Goal: Task Accomplishment & Management: Manage account settings

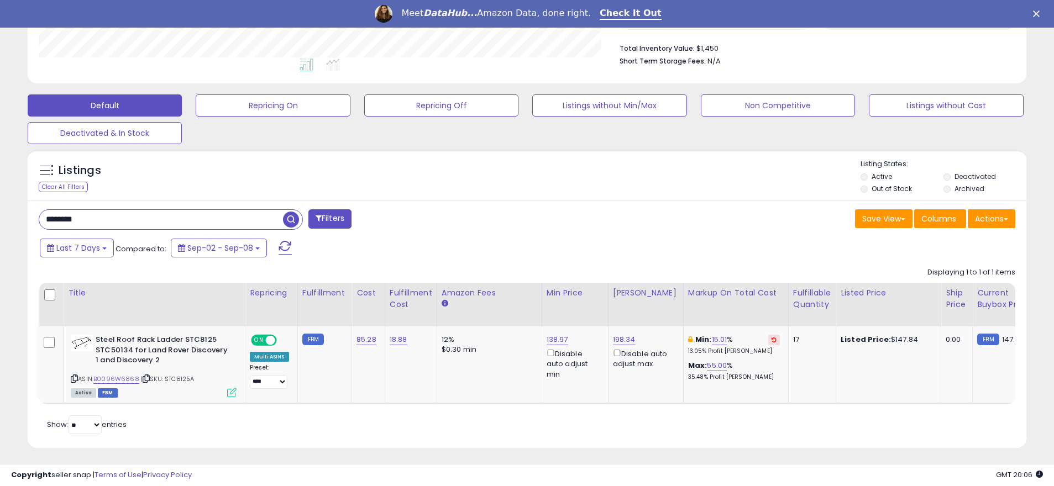
scroll to position [227, 579]
click at [287, 218] on span "button" at bounding box center [291, 220] width 16 height 16
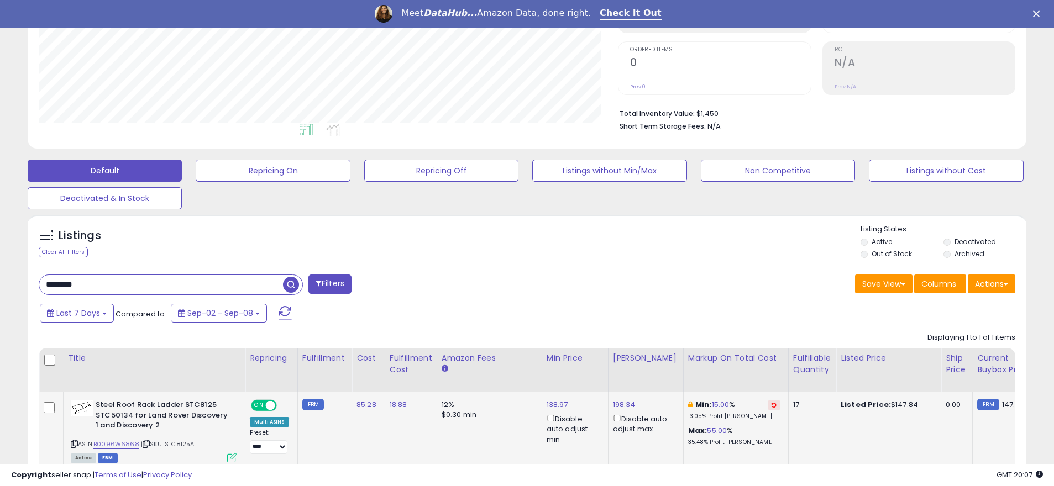
click at [234, 459] on icon at bounding box center [231, 457] width 9 height 9
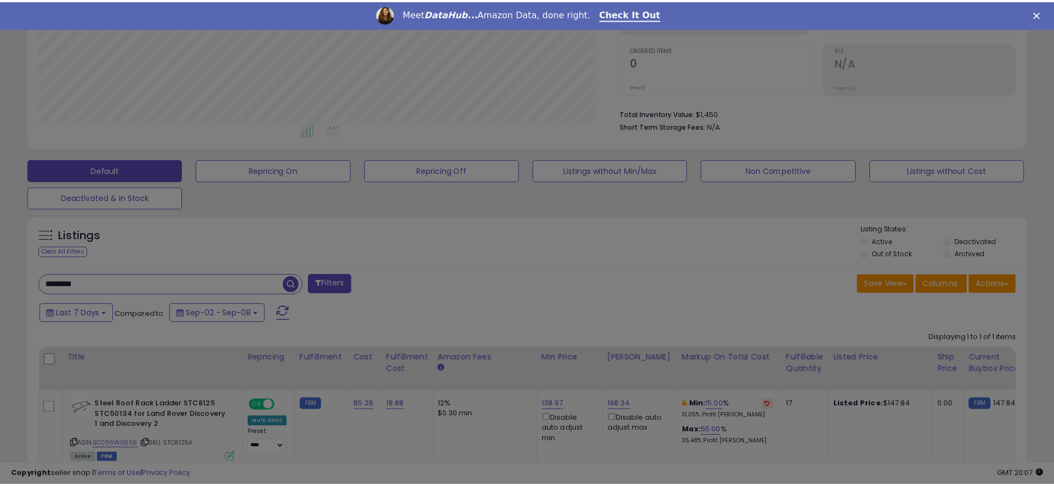
scroll to position [227, 585]
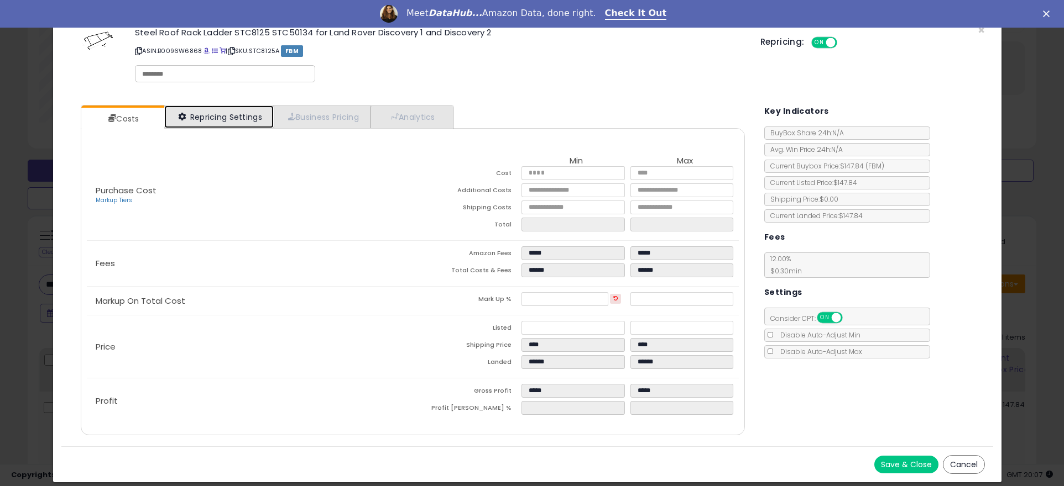
click at [224, 118] on link "Repricing Settings" at bounding box center [218, 117] width 109 height 23
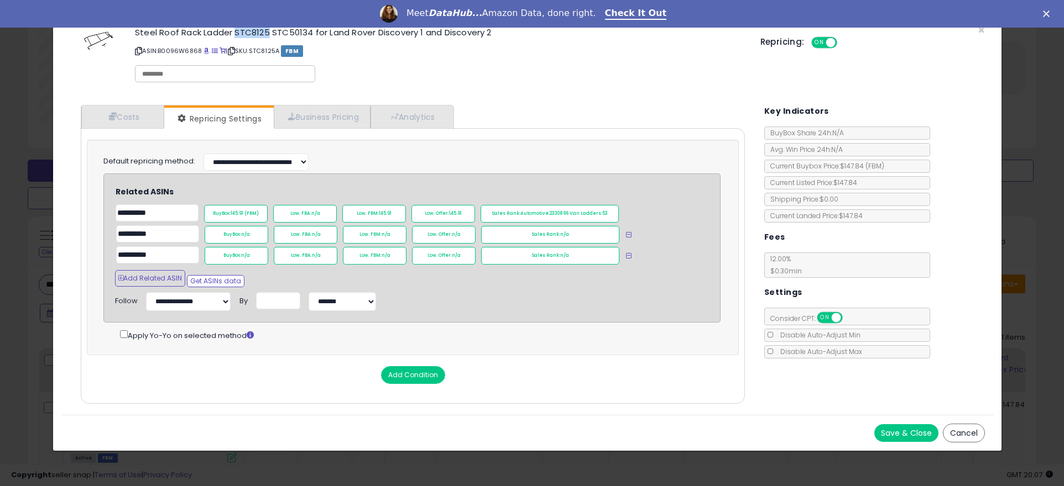
drag, startPoint x: 268, startPoint y: 33, endPoint x: 235, endPoint y: 33, distance: 33.2
click at [235, 33] on h3 "Steel Roof Rack Ladder STC8125 STC50134 for Land Rover Discovery 1 and Discover…" at bounding box center [439, 32] width 608 height 8
copy h3 "STC8125"
click at [1040, 187] on div "× Close Steel Roof Rack Ladder STC8125 STC50134 for Land Rover Discovery 1 and …" at bounding box center [532, 243] width 1064 height 486
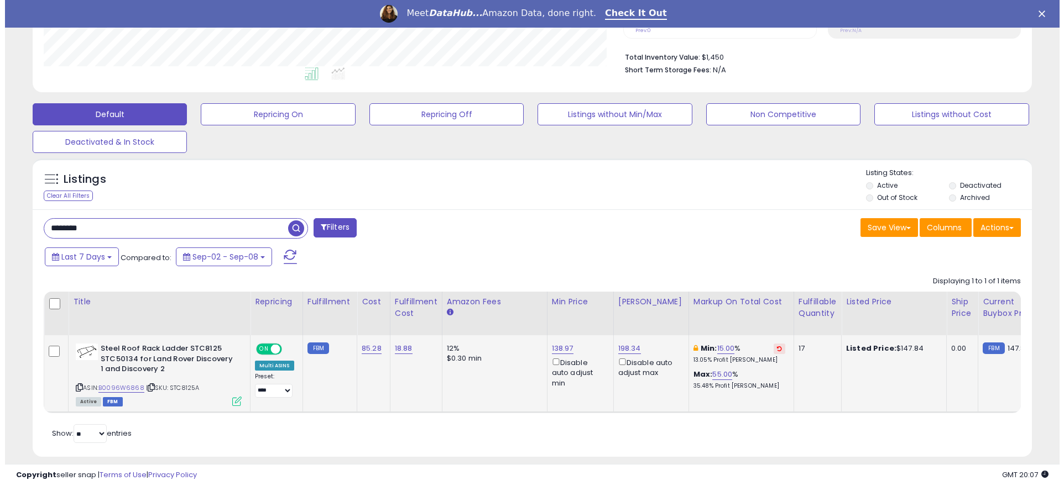
scroll to position [295, 0]
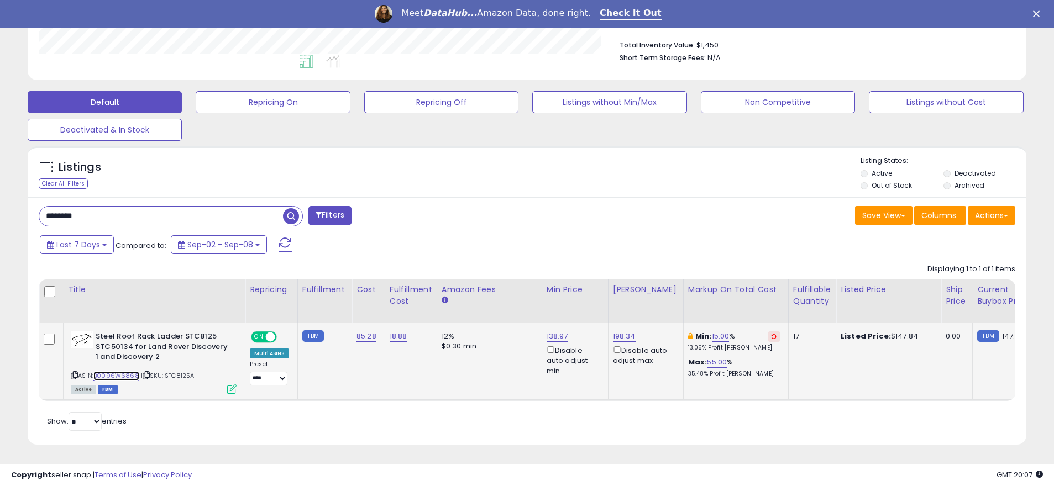
click at [123, 371] on link "B0096W6868" at bounding box center [116, 375] width 46 height 9
click at [233, 385] on icon at bounding box center [231, 389] width 9 height 9
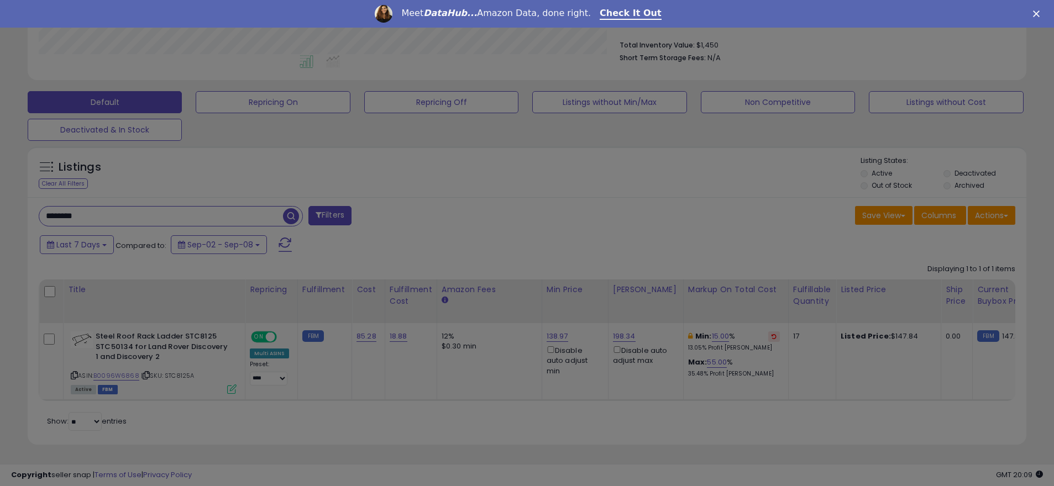
scroll to position [227, 585]
select select "*********"
select select "*******"
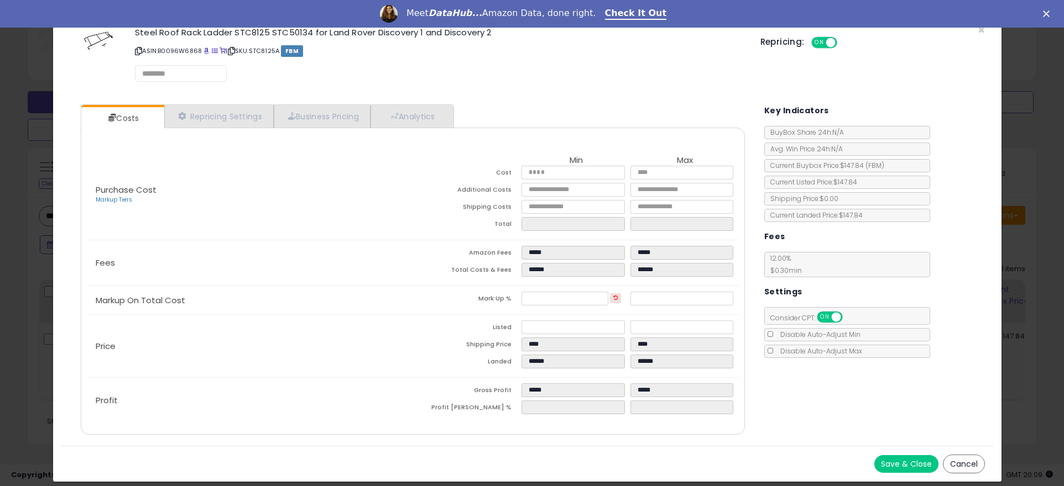
select select "**********"
click at [193, 118] on link "Repricing Settings" at bounding box center [218, 117] width 109 height 23
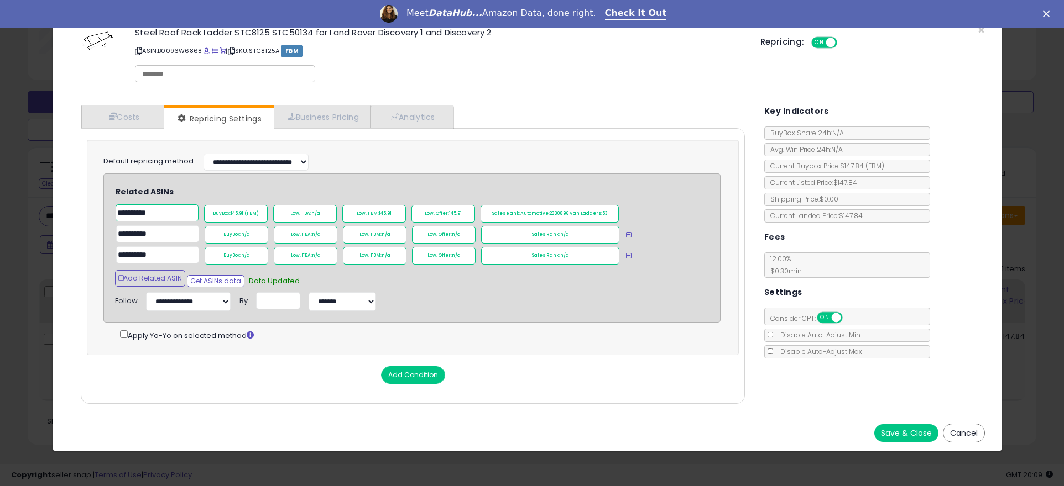
drag, startPoint x: 163, startPoint y: 215, endPoint x: 13, endPoint y: 211, distance: 149.9
click at [116, 211] on input "**********" at bounding box center [157, 213] width 83 height 17
drag, startPoint x: 182, startPoint y: 233, endPoint x: 116, endPoint y: 234, distance: 65.8
click at [116, 234] on input "**********" at bounding box center [157, 234] width 83 height 17
drag, startPoint x: 169, startPoint y: 254, endPoint x: -56, endPoint y: 254, distance: 225.0
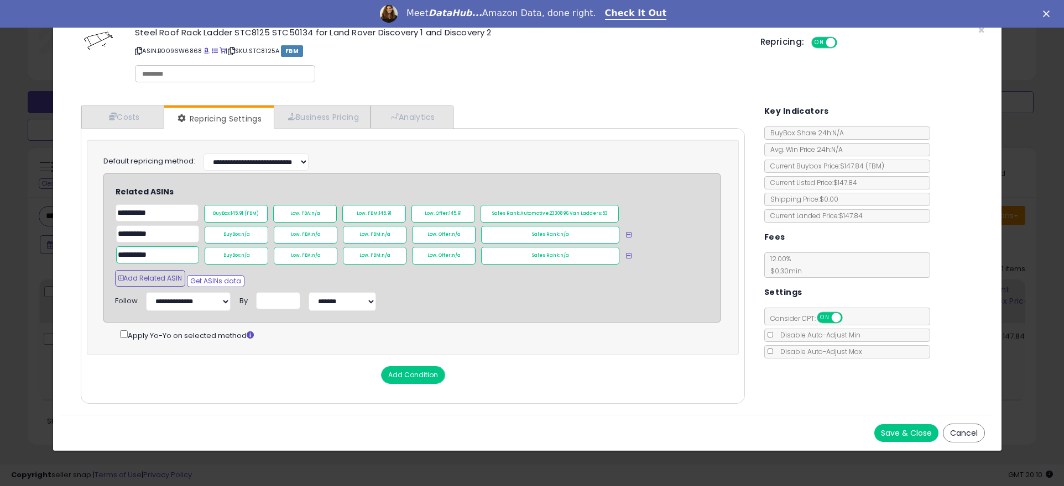
click at [116, 254] on input "**********" at bounding box center [157, 255] width 83 height 17
click at [155, 279] on button "Add Related ASIN" at bounding box center [150, 278] width 70 height 17
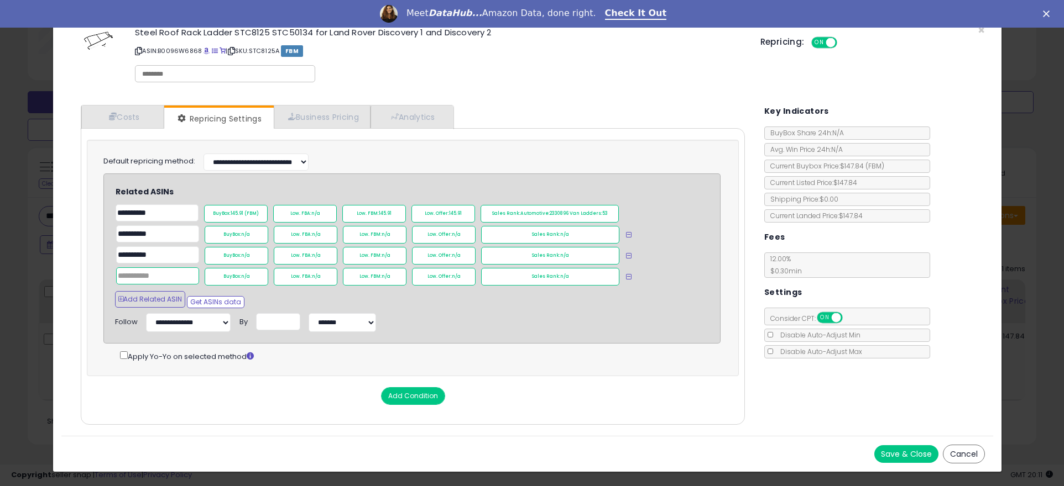
click at [152, 277] on input "text" at bounding box center [157, 276] width 83 height 17
paste input "**********"
type input "**********"
drag, startPoint x: 908, startPoint y: 449, endPoint x: 819, endPoint y: 452, distance: 89.0
click at [905, 450] on button "Save & Close" at bounding box center [906, 455] width 64 height 18
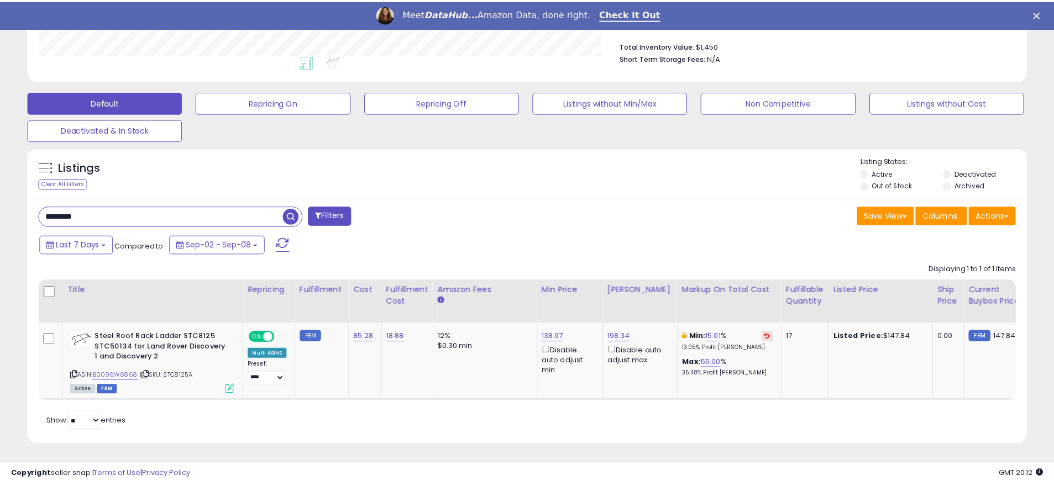
scroll to position [552562, 552209]
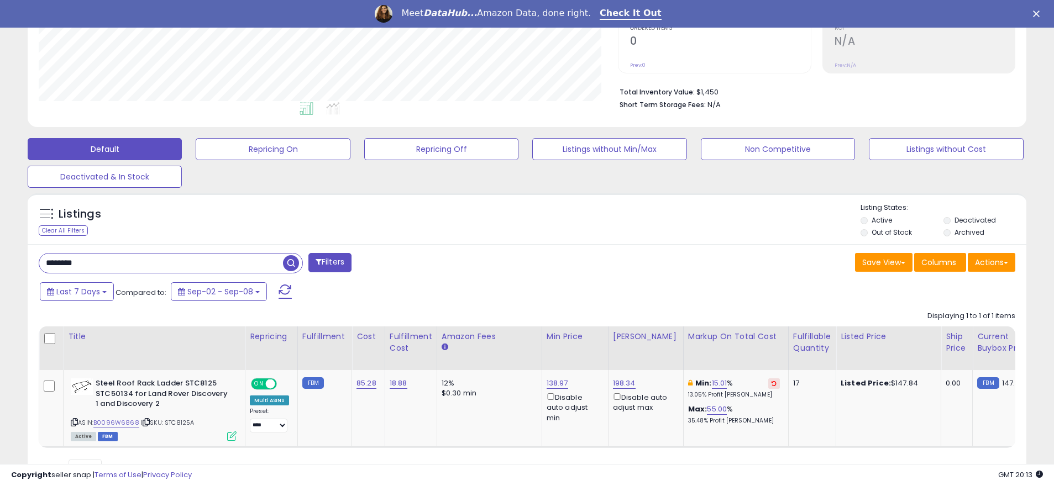
click at [468, 177] on div "Default Repricing On Repricing Off Listings without Min/Max Non Competitive Lis…" at bounding box center [527, 160] width 1027 height 55
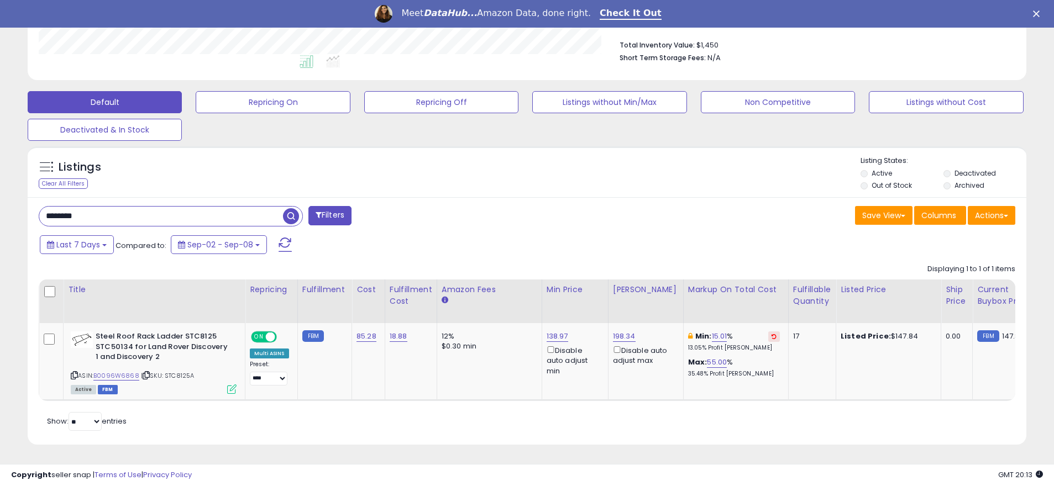
click at [293, 208] on span "button" at bounding box center [291, 216] width 16 height 16
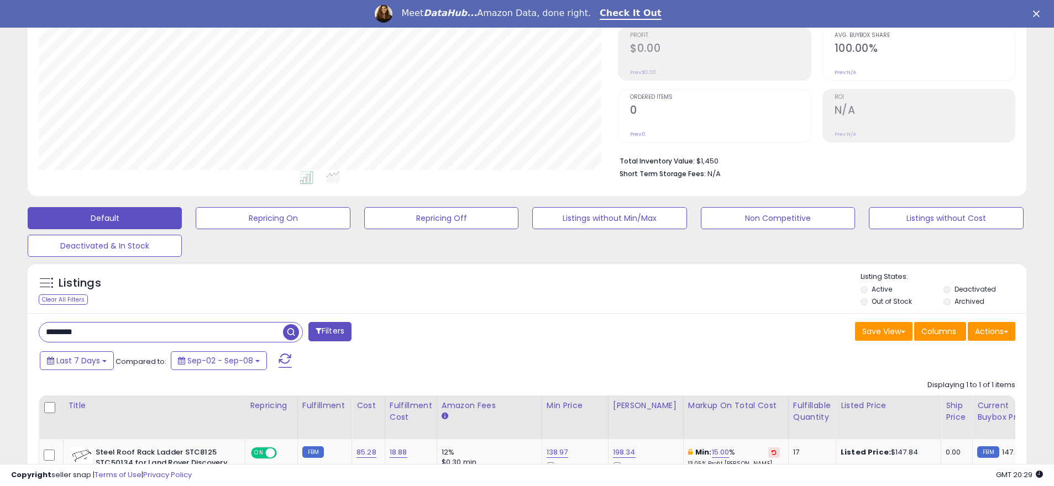
scroll to position [226, 0]
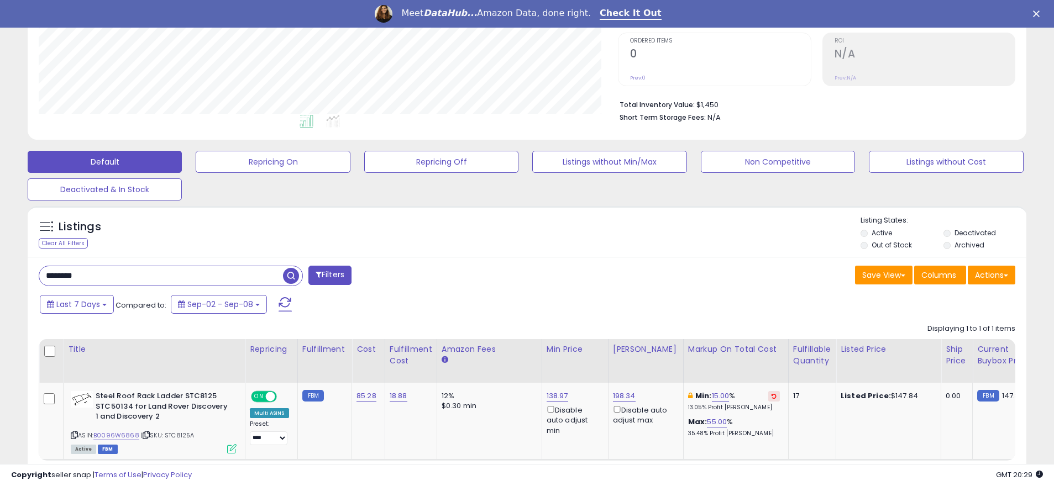
click at [292, 276] on span "button" at bounding box center [291, 276] width 16 height 16
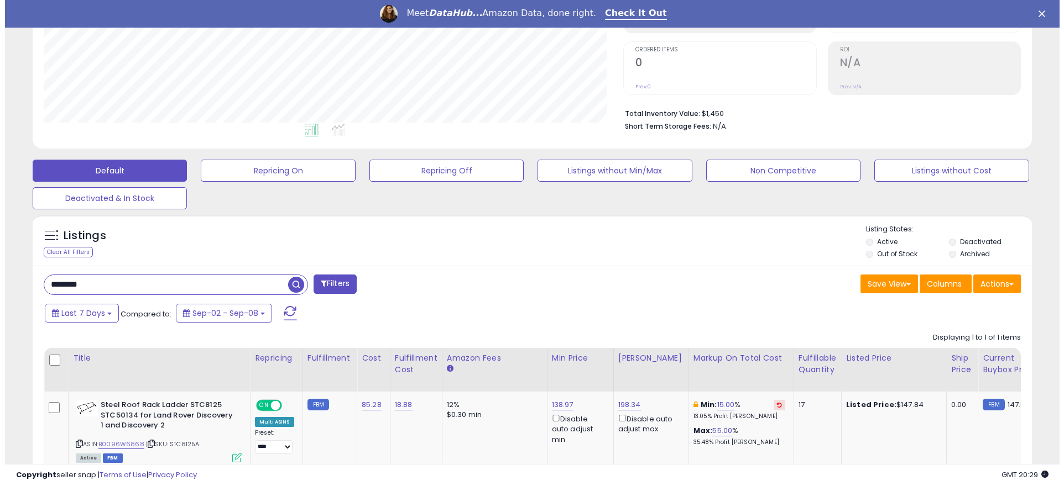
scroll to position [273, 0]
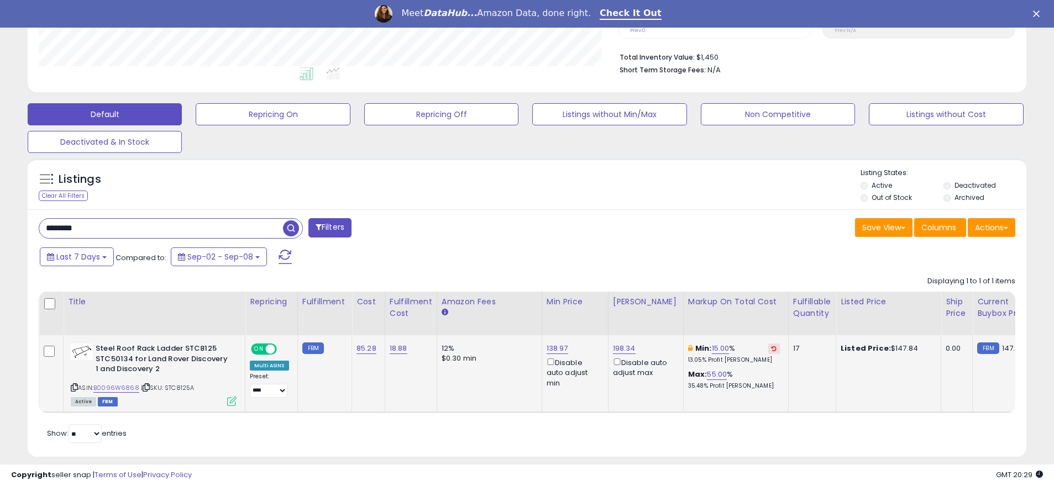
click at [231, 404] on icon at bounding box center [231, 401] width 9 height 9
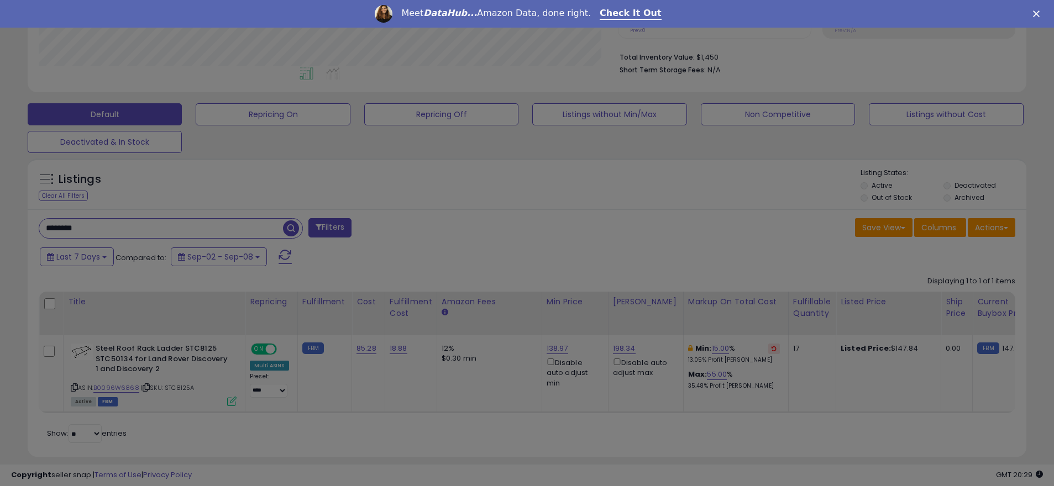
scroll to position [227, 585]
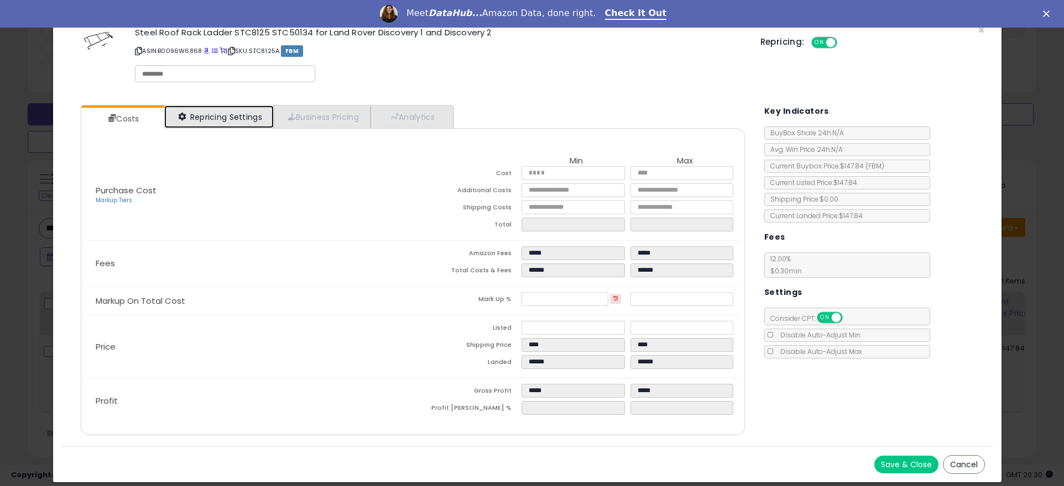
click at [211, 116] on link "Repricing Settings" at bounding box center [218, 117] width 109 height 23
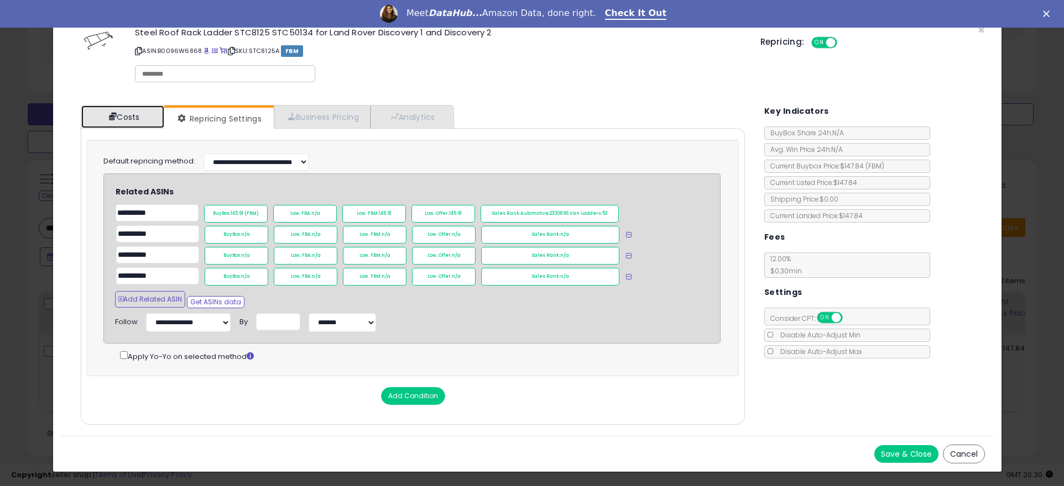
click at [119, 118] on link "Costs" at bounding box center [122, 117] width 83 height 23
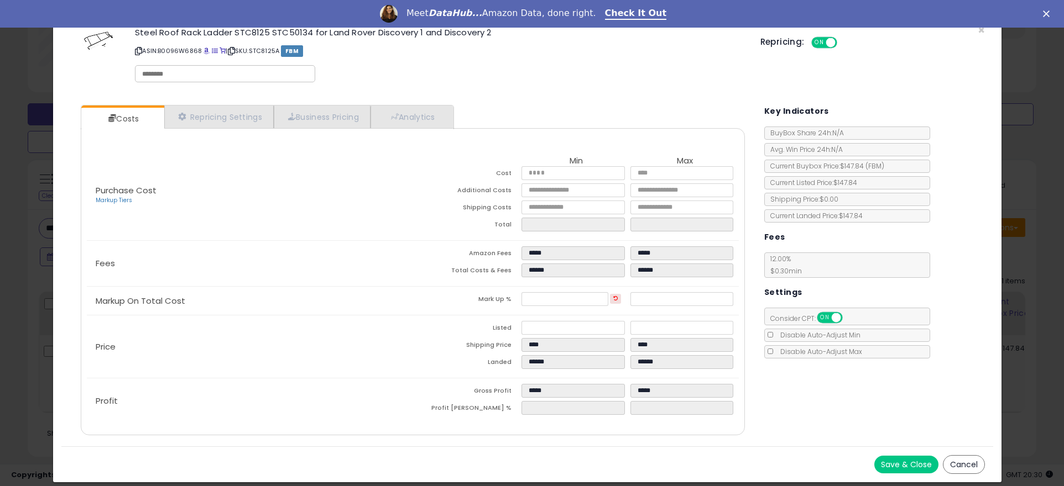
click at [961, 467] on button "Cancel" at bounding box center [964, 464] width 42 height 19
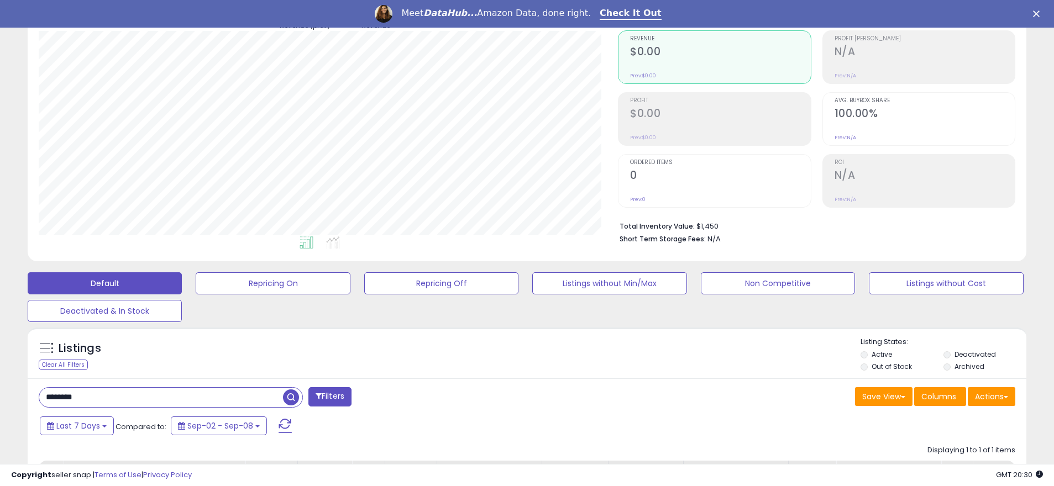
scroll to position [0, 0]
